Goal: Task Accomplishment & Management: Use online tool/utility

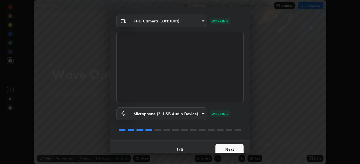
scroll to position [20, 0]
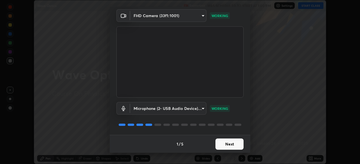
click at [219, 146] on button "Next" at bounding box center [229, 144] width 28 height 11
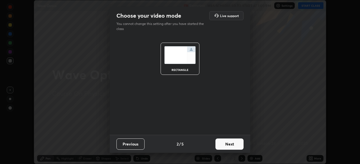
click at [220, 145] on button "Next" at bounding box center [229, 144] width 28 height 11
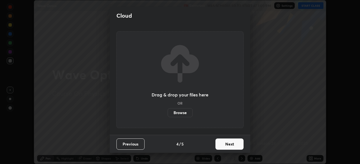
click at [225, 145] on button "Next" at bounding box center [229, 144] width 28 height 11
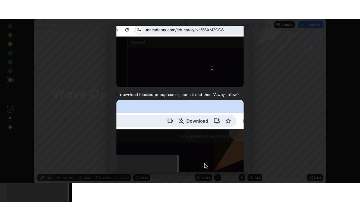
scroll to position [135, 0]
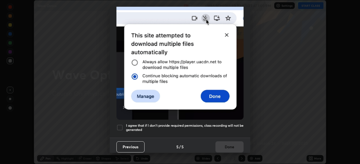
click at [120, 127] on div at bounding box center [119, 127] width 7 height 7
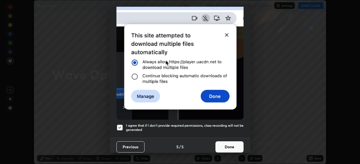
click at [221, 146] on button "Done" at bounding box center [229, 147] width 28 height 11
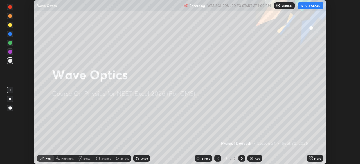
click at [309, 160] on icon at bounding box center [309, 159] width 1 height 1
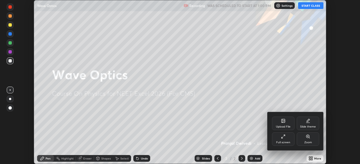
click at [284, 141] on div "Full screen" at bounding box center [283, 139] width 22 height 13
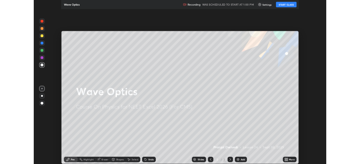
scroll to position [202, 360]
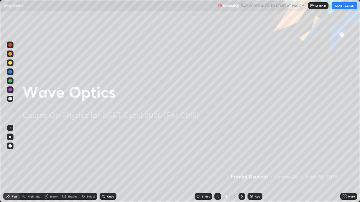
click at [339, 6] on button "START CLASS" at bounding box center [344, 5] width 25 height 7
click at [252, 164] on img at bounding box center [251, 196] width 4 height 4
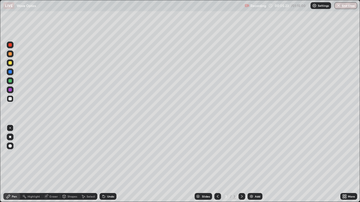
click at [255, 164] on div "Add" at bounding box center [254, 196] width 15 height 7
click at [217, 164] on icon at bounding box center [217, 196] width 4 height 4
click at [241, 164] on icon at bounding box center [241, 196] width 4 height 4
click at [10, 65] on div at bounding box center [10, 63] width 7 height 7
click at [250, 164] on img at bounding box center [251, 196] width 4 height 4
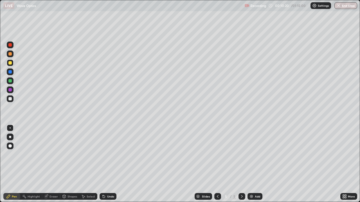
click at [253, 164] on div "Add" at bounding box center [254, 196] width 15 height 7
click at [10, 80] on div at bounding box center [9, 80] width 3 height 3
click at [107, 164] on div "Undo" at bounding box center [110, 196] width 7 height 3
click at [10, 80] on div at bounding box center [9, 80] width 3 height 3
click at [252, 164] on img at bounding box center [251, 196] width 4 height 4
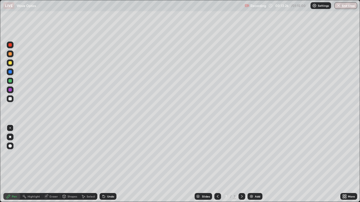
click at [13, 98] on div at bounding box center [10, 99] width 7 height 7
click at [220, 164] on div at bounding box center [217, 196] width 7 height 7
click at [255, 164] on div "Add" at bounding box center [257, 196] width 5 height 3
click at [13, 63] on div at bounding box center [10, 63] width 7 height 7
click at [110, 164] on div "Undo" at bounding box center [110, 196] width 7 height 3
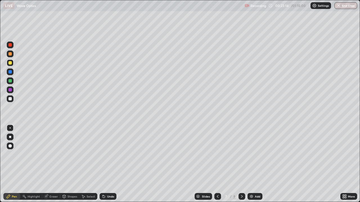
click at [10, 98] on div at bounding box center [9, 98] width 3 height 3
click at [10, 56] on div at bounding box center [10, 54] width 7 height 7
click at [68, 164] on div "Shapes" at bounding box center [72, 196] width 10 height 3
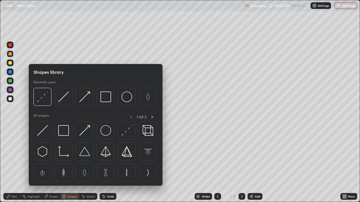
click at [53, 164] on div "Eraser" at bounding box center [53, 196] width 8 height 3
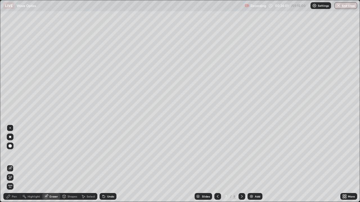
click at [18, 164] on div "Pen" at bounding box center [11, 196] width 17 height 7
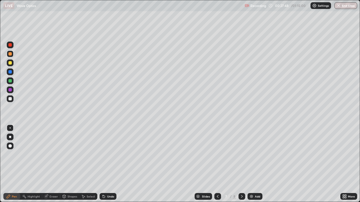
click at [255, 164] on div "Add" at bounding box center [257, 196] width 5 height 3
click at [254, 164] on div "Add" at bounding box center [254, 196] width 15 height 7
click at [257, 164] on div "Add" at bounding box center [257, 196] width 5 height 3
click at [10, 72] on div at bounding box center [9, 71] width 3 height 3
click at [8, 62] on div at bounding box center [9, 62] width 3 height 3
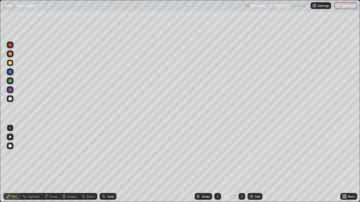
click at [259, 164] on div "Add" at bounding box center [257, 196] width 5 height 3
click at [259, 164] on div "Add" at bounding box center [254, 196] width 15 height 7
click at [0, 41] on div "Setting up your live class" at bounding box center [180, 101] width 360 height 202
click at [255, 164] on div "Add" at bounding box center [257, 196] width 5 height 3
click at [250, 164] on img at bounding box center [251, 196] width 4 height 4
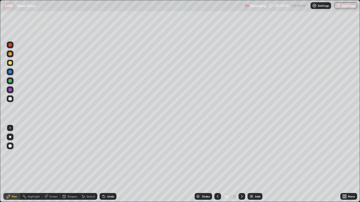
click at [11, 100] on div at bounding box center [9, 98] width 3 height 3
click at [10, 72] on div at bounding box center [9, 71] width 3 height 3
click at [104, 164] on icon at bounding box center [103, 196] width 4 height 4
click at [257, 164] on div "Add" at bounding box center [257, 196] width 5 height 3
click at [10, 56] on div at bounding box center [10, 54] width 7 height 7
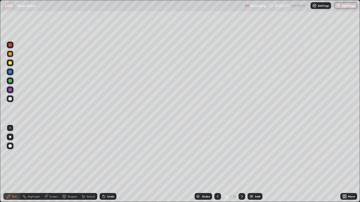
click at [109, 164] on div "Undo" at bounding box center [110, 196] width 7 height 3
click at [114, 164] on div "Undo" at bounding box center [107, 196] width 17 height 7
click at [250, 164] on img at bounding box center [251, 196] width 4 height 4
click at [217, 164] on icon at bounding box center [217, 196] width 4 height 4
click at [241, 164] on icon at bounding box center [241, 196] width 4 height 4
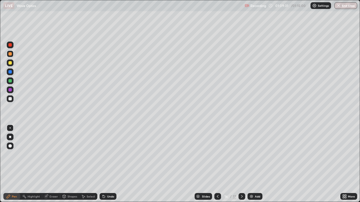
click at [340, 7] on img "button" at bounding box center [338, 5] width 4 height 4
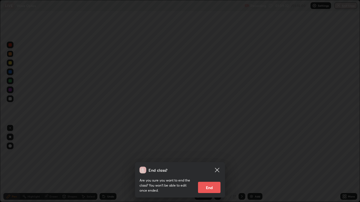
click at [208, 164] on button "End" at bounding box center [209, 187] width 22 height 11
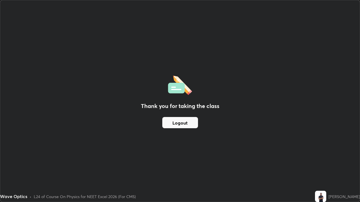
click at [184, 124] on button "Logout" at bounding box center [180, 122] width 36 height 11
click at [188, 126] on button "Logout" at bounding box center [180, 122] width 36 height 11
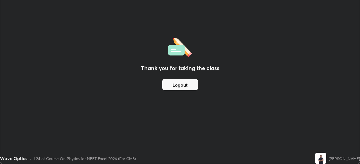
scroll to position [27938, 27743]
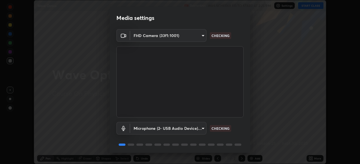
scroll to position [20, 0]
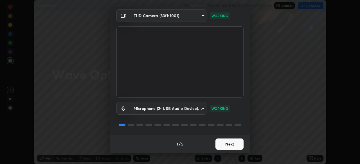
click at [236, 145] on button "Next" at bounding box center [229, 144] width 28 height 11
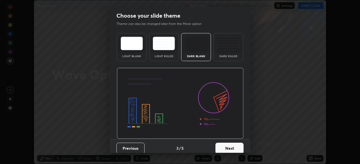
click at [240, 145] on button "Next" at bounding box center [229, 148] width 28 height 11
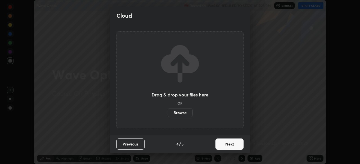
click at [242, 145] on button "Next" at bounding box center [229, 144] width 28 height 11
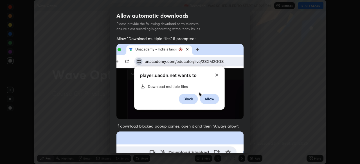
click at [246, 144] on div "Allow "Download multiple files" if prompted: If download blocked popup comes, o…" at bounding box center [180, 154] width 141 height 237
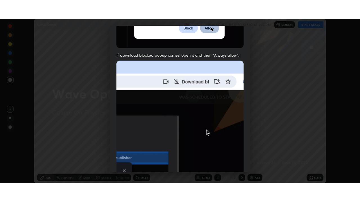
scroll to position [135, 0]
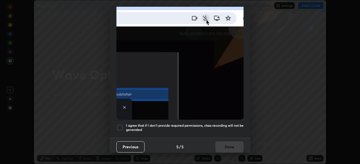
click at [229, 146] on div "Previous 5 / 5 Done" at bounding box center [180, 147] width 141 height 18
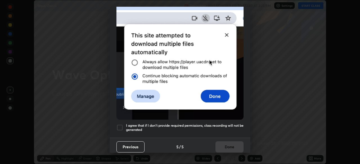
click at [228, 124] on h5 "I agree that if I don't provide required permissions, class recording will not …" at bounding box center [184, 128] width 117 height 9
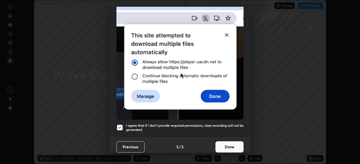
click at [228, 143] on button "Done" at bounding box center [229, 147] width 28 height 11
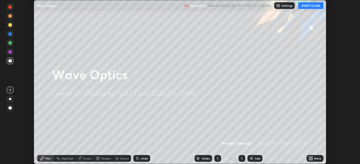
click at [314, 158] on div "More" at bounding box center [317, 158] width 7 height 3
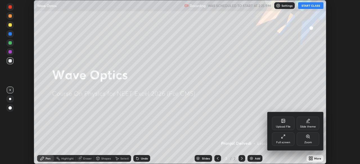
click at [288, 142] on div "Full screen" at bounding box center [283, 142] width 14 height 3
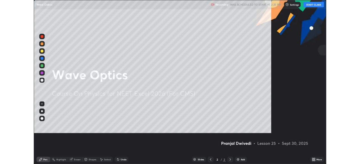
scroll to position [202, 360]
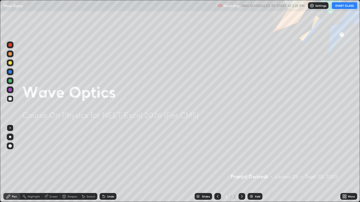
click at [348, 5] on button "START CLASS" at bounding box center [344, 5] width 25 height 7
click at [254, 164] on div "Add" at bounding box center [254, 196] width 15 height 7
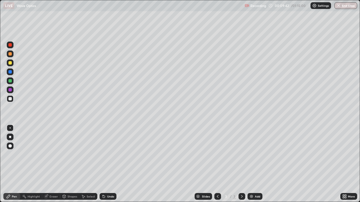
click at [10, 82] on div at bounding box center [9, 80] width 3 height 3
click at [10, 99] on div at bounding box center [9, 98] width 3 height 3
click at [256, 164] on div "Add" at bounding box center [257, 196] width 5 height 3
click at [107, 164] on div "Undo" at bounding box center [107, 196] width 17 height 7
click at [12, 90] on div at bounding box center [10, 90] width 7 height 7
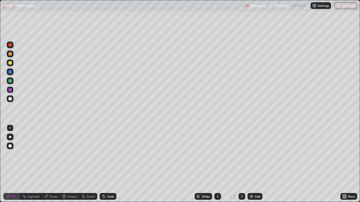
click at [109, 164] on div "Undo" at bounding box center [110, 196] width 7 height 3
click at [258, 164] on div "Add" at bounding box center [257, 196] width 5 height 3
click at [66, 164] on icon at bounding box center [64, 196] width 4 height 4
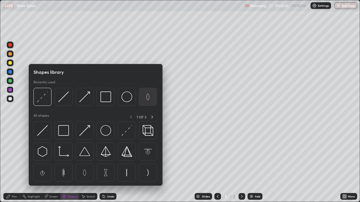
click at [145, 98] on img at bounding box center [147, 97] width 11 height 11
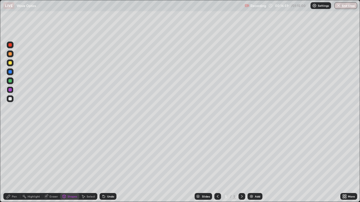
click at [63, 164] on icon at bounding box center [64, 196] width 3 height 3
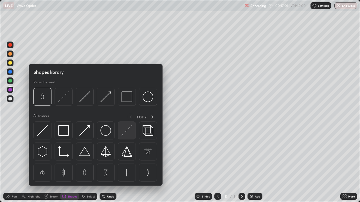
click at [126, 131] on img at bounding box center [126, 130] width 11 height 11
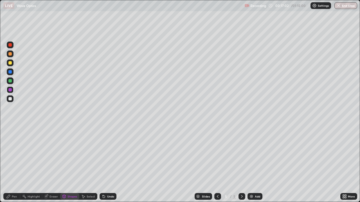
click at [10, 99] on div at bounding box center [9, 98] width 3 height 3
click at [73, 164] on div "Shapes" at bounding box center [72, 196] width 10 height 3
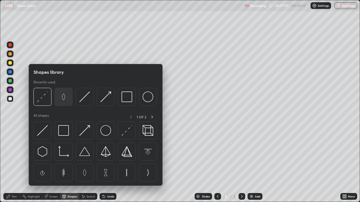
click at [65, 99] on img at bounding box center [63, 97] width 11 height 11
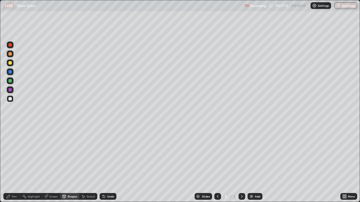
click at [11, 98] on div at bounding box center [9, 98] width 3 height 3
click at [69, 164] on div "Shapes" at bounding box center [72, 196] width 10 height 3
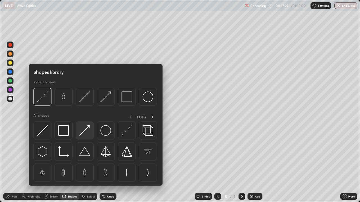
click at [86, 132] on img at bounding box center [84, 130] width 11 height 11
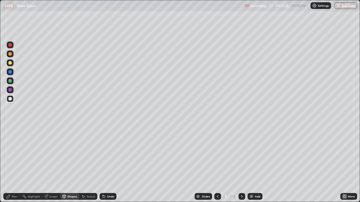
click at [12, 89] on div at bounding box center [10, 90] width 7 height 7
click at [11, 54] on div at bounding box center [9, 53] width 3 height 3
click at [106, 164] on div "Undo" at bounding box center [107, 196] width 17 height 7
click at [11, 48] on div at bounding box center [10, 45] width 7 height 7
click at [66, 164] on div "Shapes" at bounding box center [69, 196] width 19 height 7
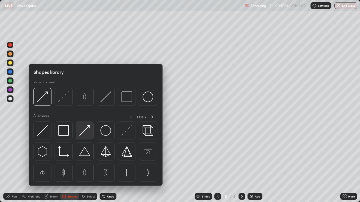
click at [85, 133] on img at bounding box center [84, 130] width 11 height 11
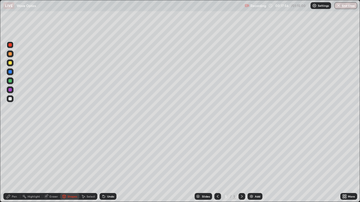
click at [11, 91] on div at bounding box center [9, 89] width 3 height 3
click at [10, 54] on div at bounding box center [9, 53] width 3 height 3
click at [68, 164] on div "Shapes" at bounding box center [72, 196] width 10 height 3
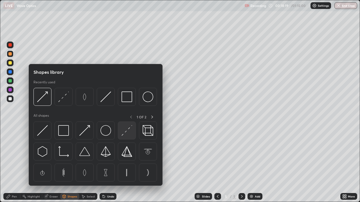
click at [123, 130] on img at bounding box center [126, 130] width 11 height 11
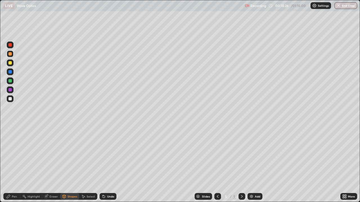
click at [107, 164] on div "Undo" at bounding box center [107, 196] width 17 height 7
click at [64, 164] on icon at bounding box center [64, 196] width 3 height 1
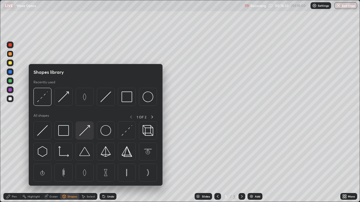
click at [83, 134] on img at bounding box center [84, 130] width 11 height 11
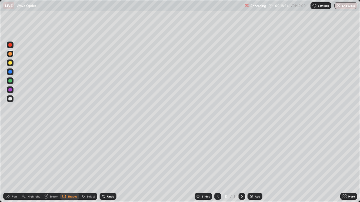
click at [10, 81] on div at bounding box center [9, 80] width 3 height 3
click at [108, 164] on div "Undo" at bounding box center [107, 196] width 17 height 7
click at [12, 164] on div "Pen" at bounding box center [14, 196] width 5 height 3
click at [12, 93] on div at bounding box center [10, 90] width 7 height 7
click at [10, 72] on div at bounding box center [9, 71] width 3 height 3
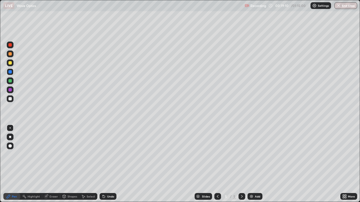
click at [11, 99] on div at bounding box center [9, 98] width 3 height 3
click at [107, 164] on div "Undo" at bounding box center [110, 196] width 7 height 3
click at [13, 91] on div at bounding box center [10, 90] width 7 height 7
click at [11, 83] on div at bounding box center [10, 81] width 7 height 7
click at [10, 87] on div at bounding box center [10, 90] width 7 height 7
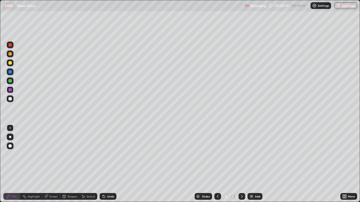
click at [11, 90] on div at bounding box center [9, 89] width 3 height 3
click at [12, 64] on div at bounding box center [9, 62] width 3 height 3
click at [107, 164] on div "Undo" at bounding box center [110, 196] width 7 height 3
click at [105, 164] on icon at bounding box center [103, 196] width 4 height 4
click at [106, 164] on div "Undo" at bounding box center [107, 196] width 17 height 7
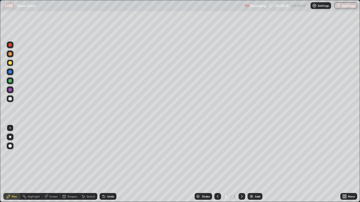
click at [108, 164] on div "Undo" at bounding box center [107, 196] width 17 height 7
click at [109, 164] on div "Undo" at bounding box center [107, 196] width 17 height 7
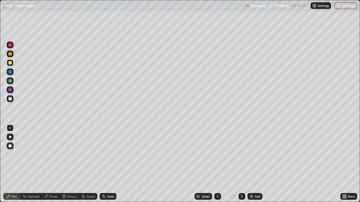
click at [109, 164] on div "Undo" at bounding box center [107, 196] width 17 height 7
click at [108, 164] on div "Undo" at bounding box center [107, 196] width 17 height 7
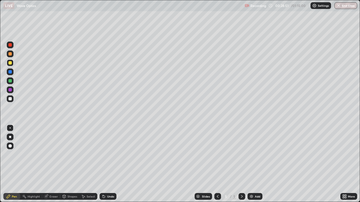
click at [108, 164] on div "Undo" at bounding box center [107, 196] width 17 height 7
click at [109, 164] on div "Undo" at bounding box center [107, 196] width 17 height 7
click at [110, 164] on div "Undo" at bounding box center [110, 196] width 7 height 3
click at [256, 164] on div "Add" at bounding box center [257, 196] width 5 height 3
click at [108, 164] on div "Undo" at bounding box center [110, 196] width 7 height 3
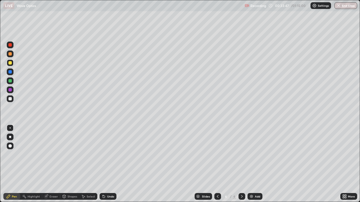
click at [89, 164] on div "Select" at bounding box center [91, 196] width 8 height 3
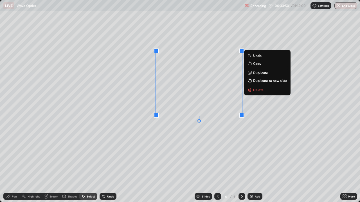
click at [19, 164] on div "Pen" at bounding box center [11, 196] width 17 height 7
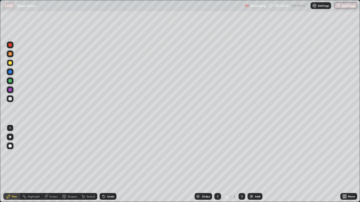
click at [217, 164] on icon at bounding box center [217, 196] width 4 height 4
click at [241, 164] on icon at bounding box center [241, 196] width 4 height 4
click at [53, 164] on div "Eraser" at bounding box center [53, 196] width 8 height 3
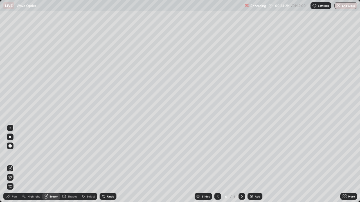
click at [16, 164] on div "Pen" at bounding box center [11, 196] width 17 height 7
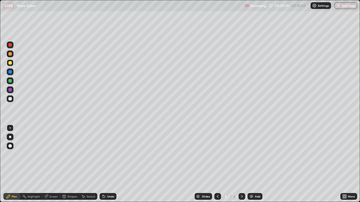
click at [67, 164] on div "Shapes" at bounding box center [69, 196] width 19 height 7
click at [55, 164] on div "Eraser" at bounding box center [53, 196] width 8 height 3
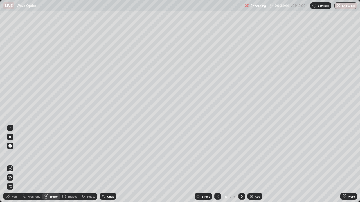
click at [11, 164] on div "Pen" at bounding box center [11, 196] width 17 height 7
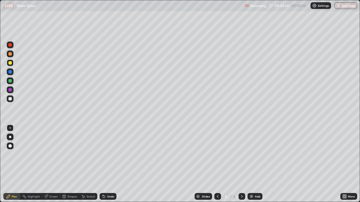
click at [216, 164] on icon at bounding box center [217, 196] width 4 height 4
click at [241, 164] on icon at bounding box center [241, 196] width 4 height 4
click at [252, 164] on img at bounding box center [251, 196] width 4 height 4
click at [344, 6] on button "End Class" at bounding box center [345, 5] width 23 height 7
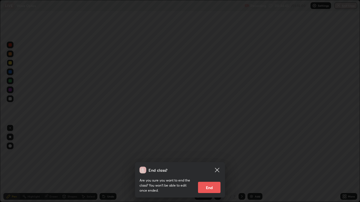
click at [217, 164] on button "End" at bounding box center [209, 187] width 22 height 11
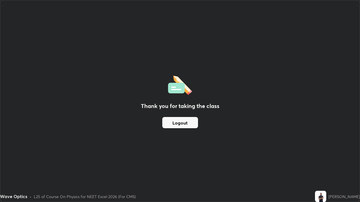
click at [335, 164] on div "Thank you for taking the class Logout" at bounding box center [179, 101] width 359 height 202
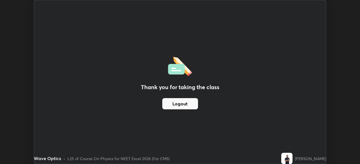
scroll to position [27938, 27743]
